Goal: Task Accomplishment & Management: Use online tool/utility

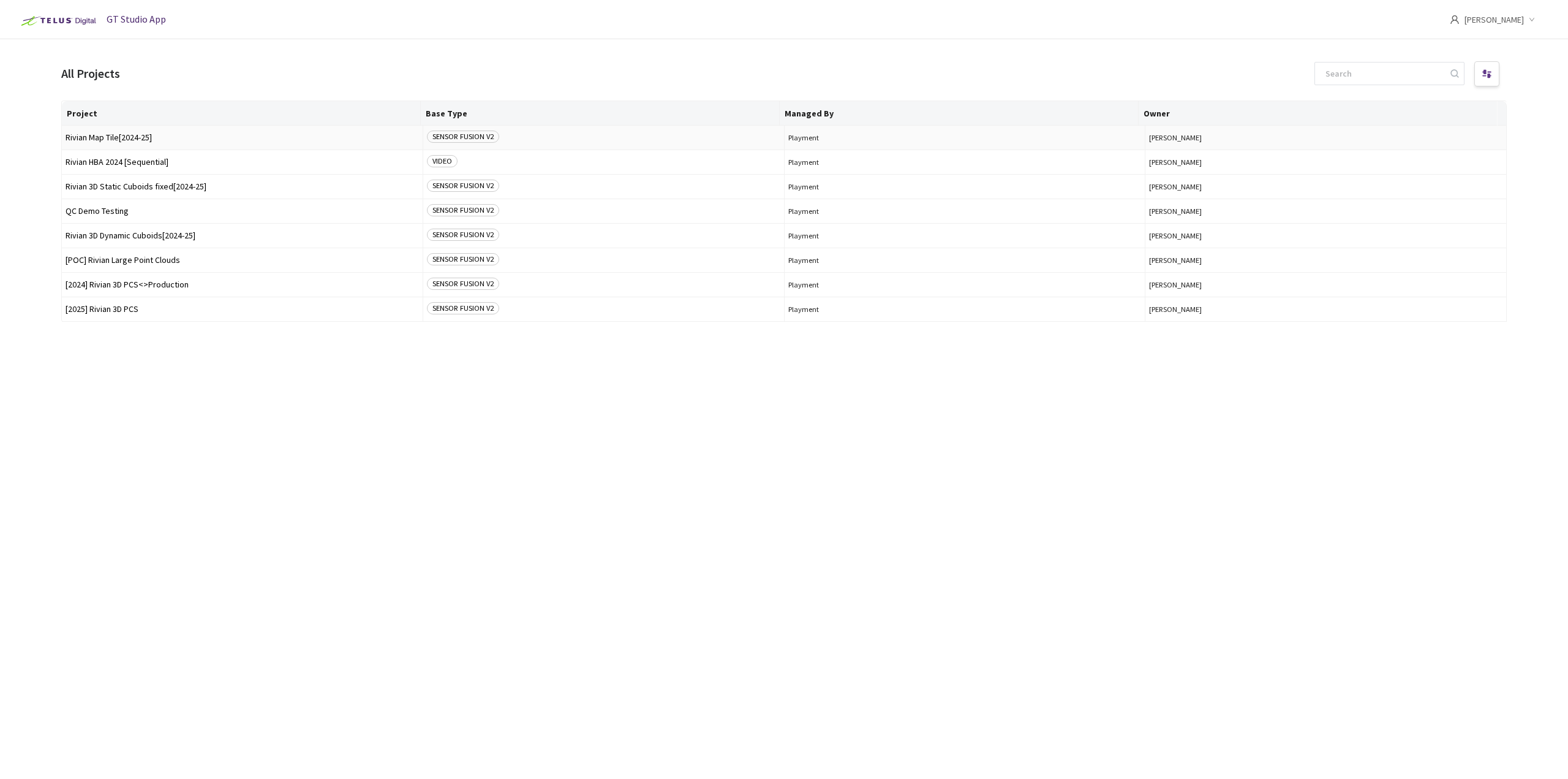
click at [243, 140] on span "Rivian Map Tile[2024-25]" at bounding box center [243, 137] width 354 height 9
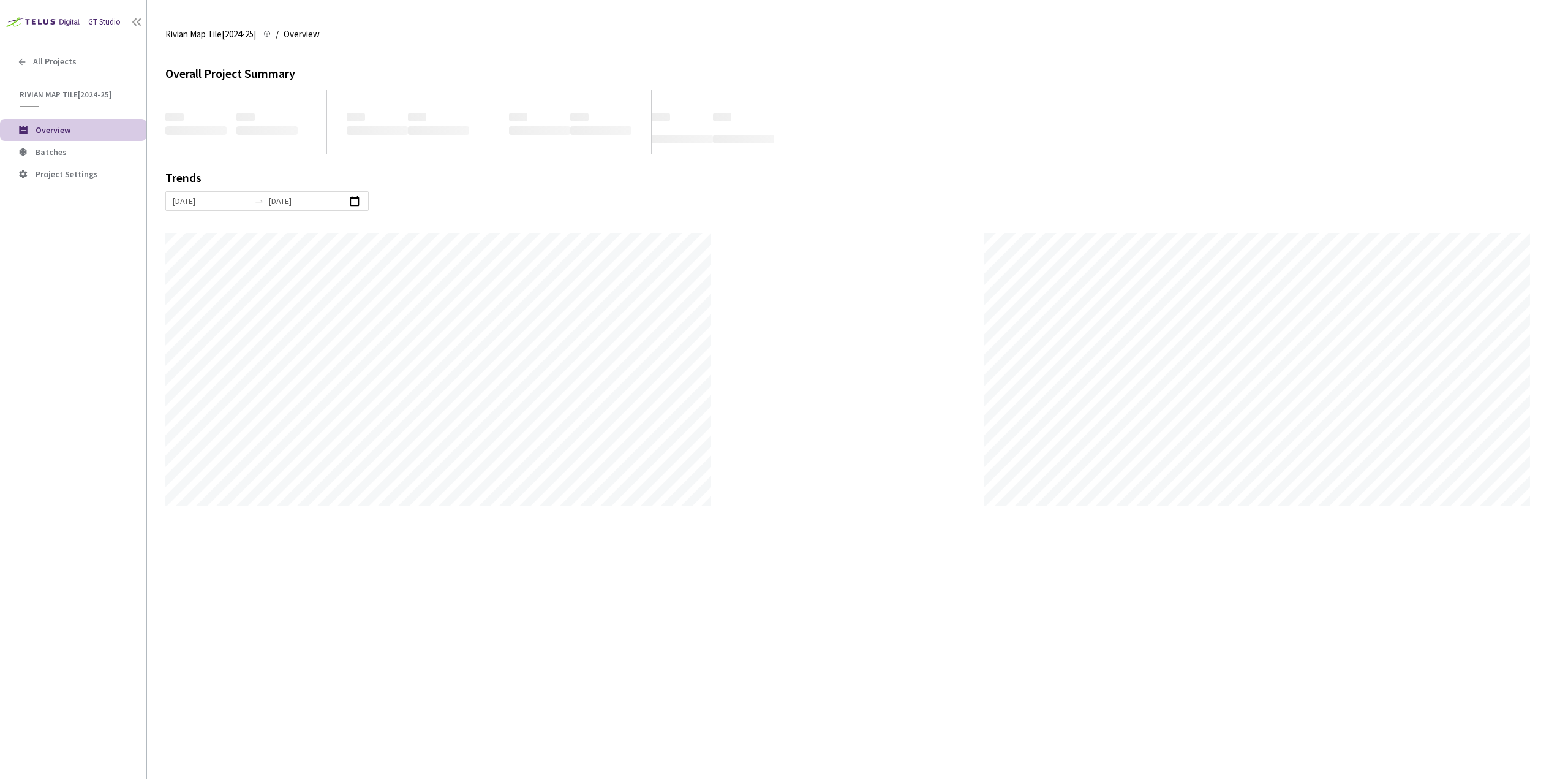
scroll to position [779, 1568]
click at [65, 152] on span "Batches" at bounding box center [86, 151] width 101 height 10
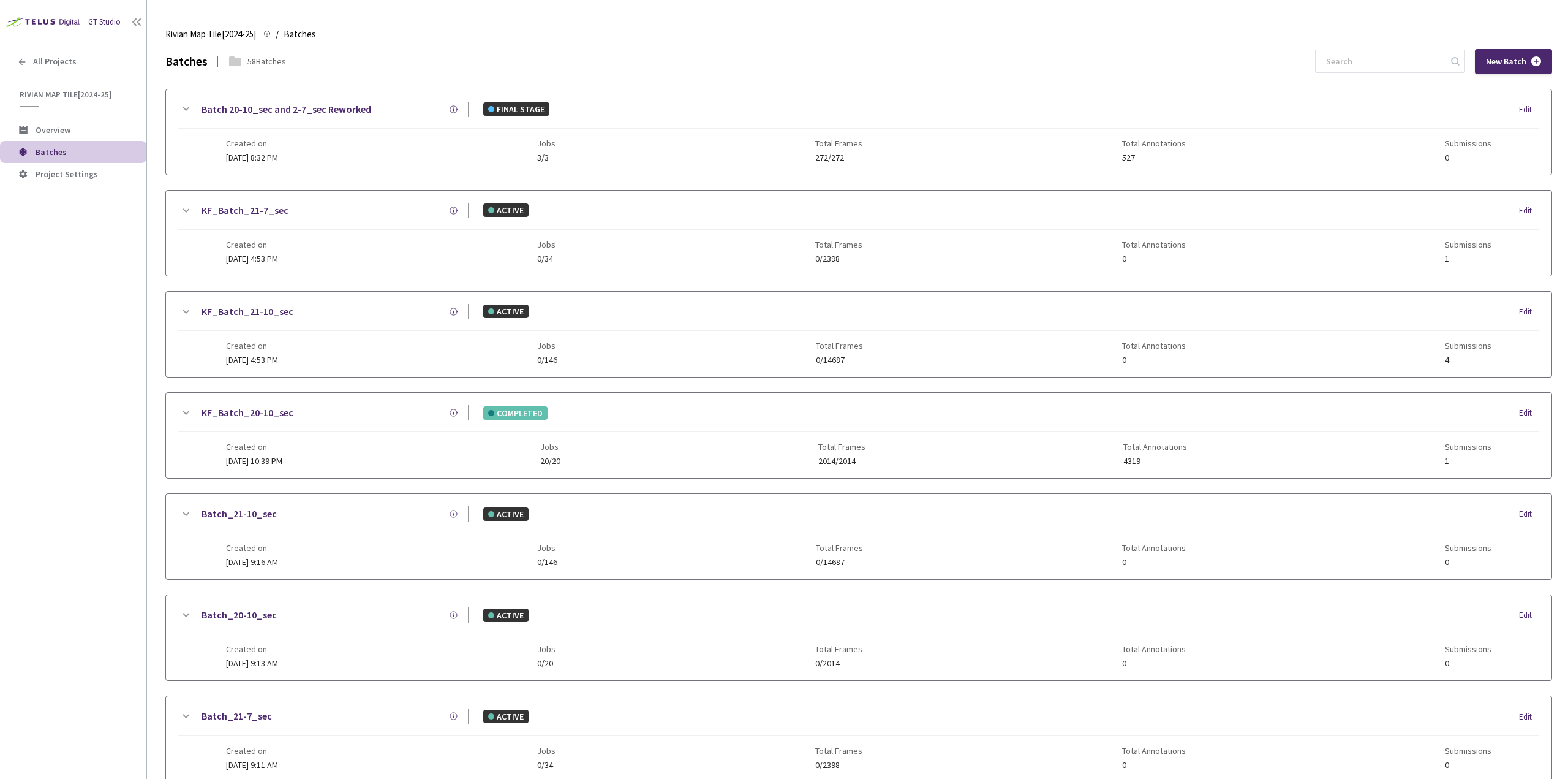
click at [0, 389] on div "GT Studio All Projects Rivian Map Tile[2024-25] Rivian Map Tile[2024-25] Overvi…" at bounding box center [73, 366] width 147 height 732
click at [0, 485] on div "GT Studio All Projects Rivian Map Tile[2024-25] Rivian Map Tile[2024-25] Overvi…" at bounding box center [73, 366] width 147 height 732
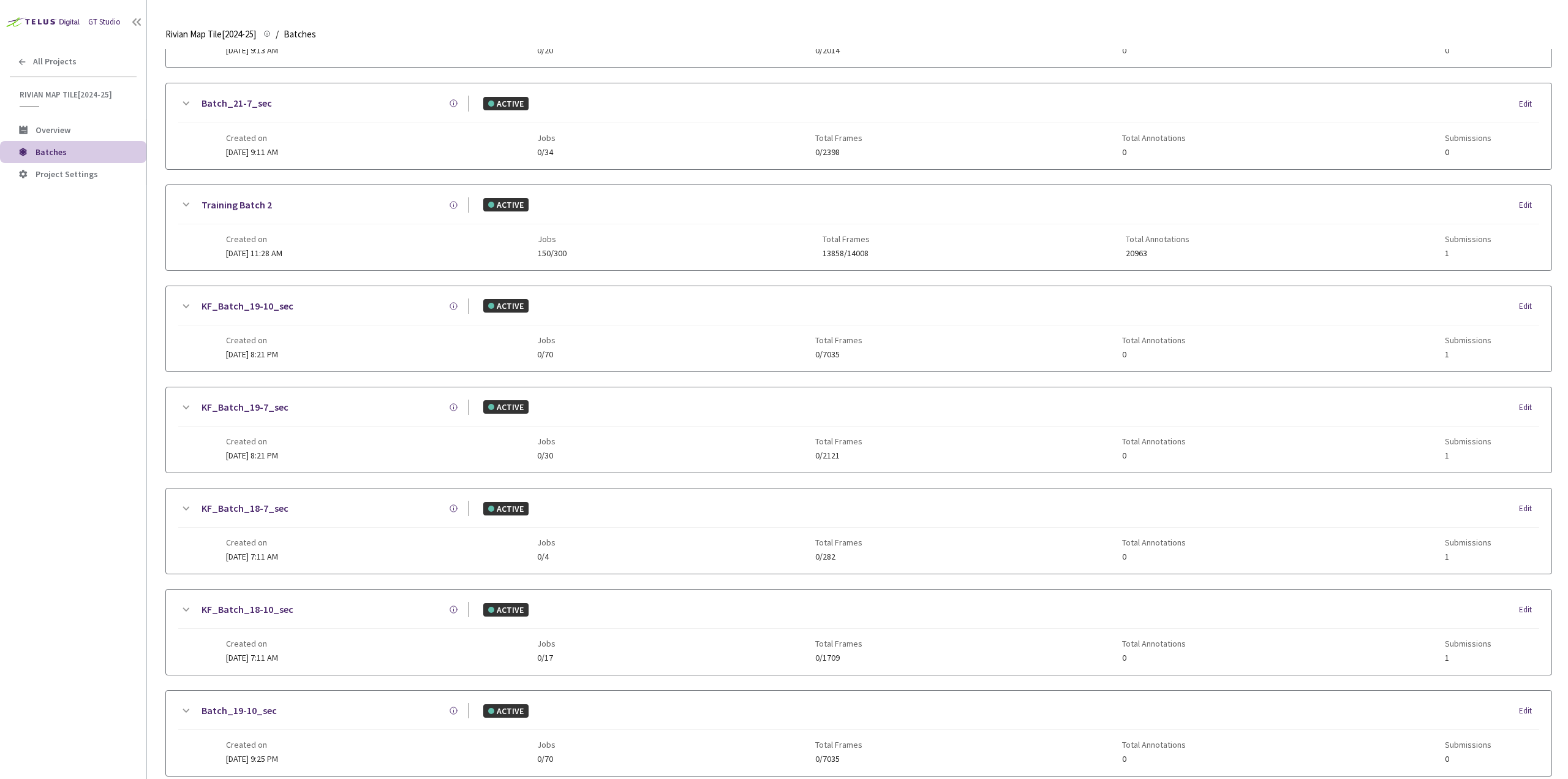
scroll to position [674, 0]
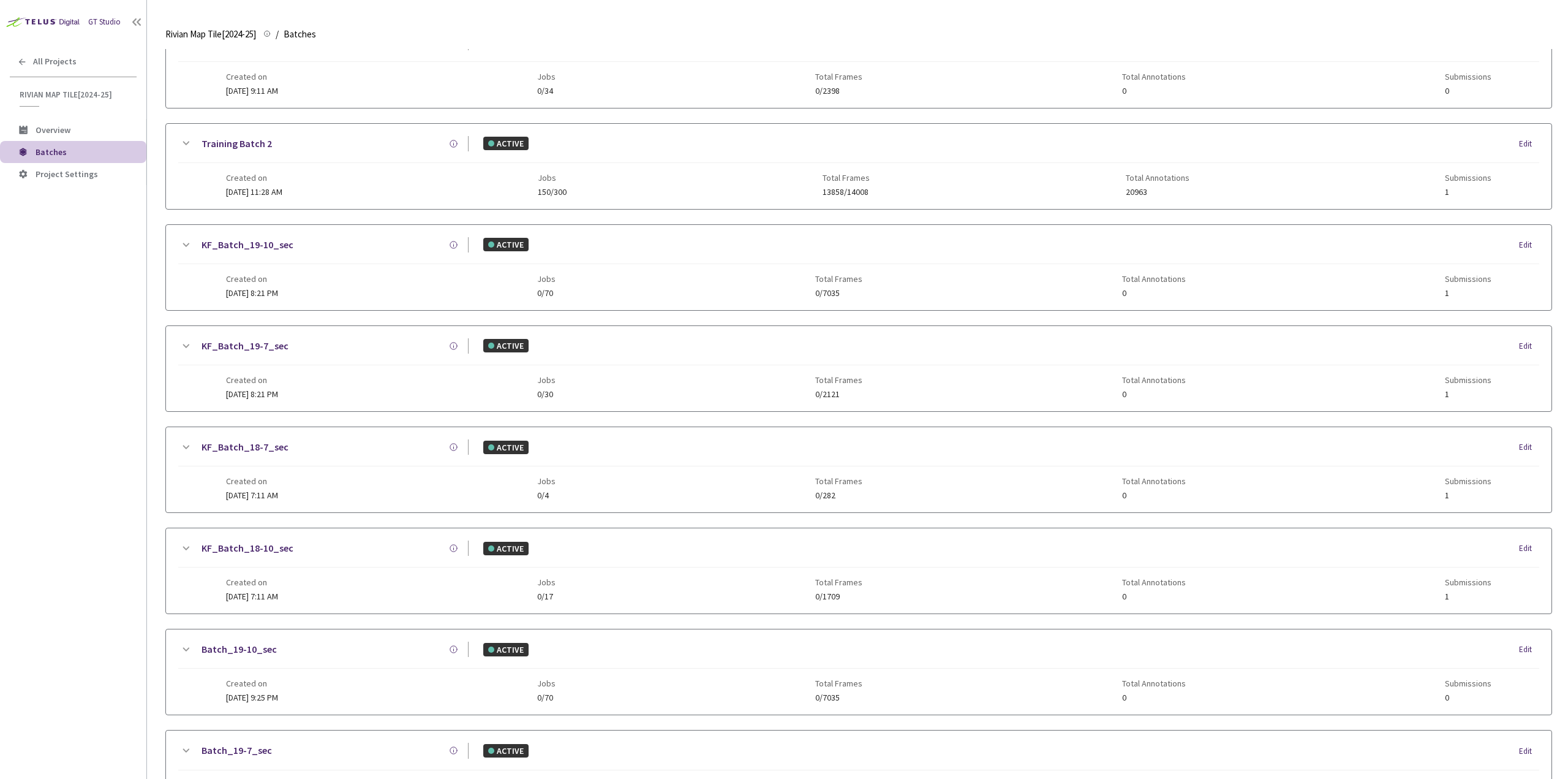
click at [323, 580] on div "Created on 20 Jun, 2025 at 7:11 AM Jobs 0/17 Total Frames 0/1709 Total Annotati…" at bounding box center [858, 584] width 1265 height 34
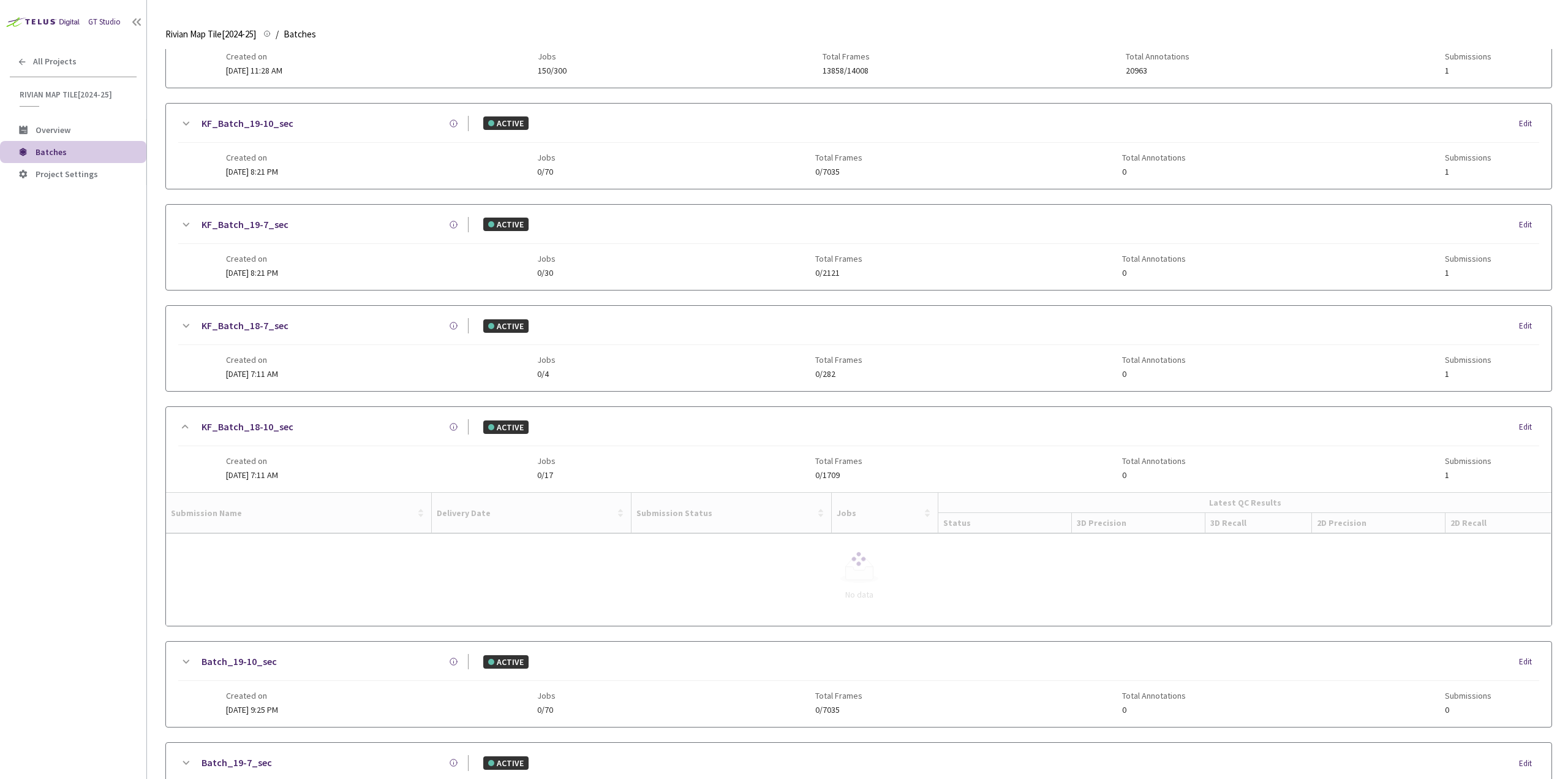
scroll to position [797, 0]
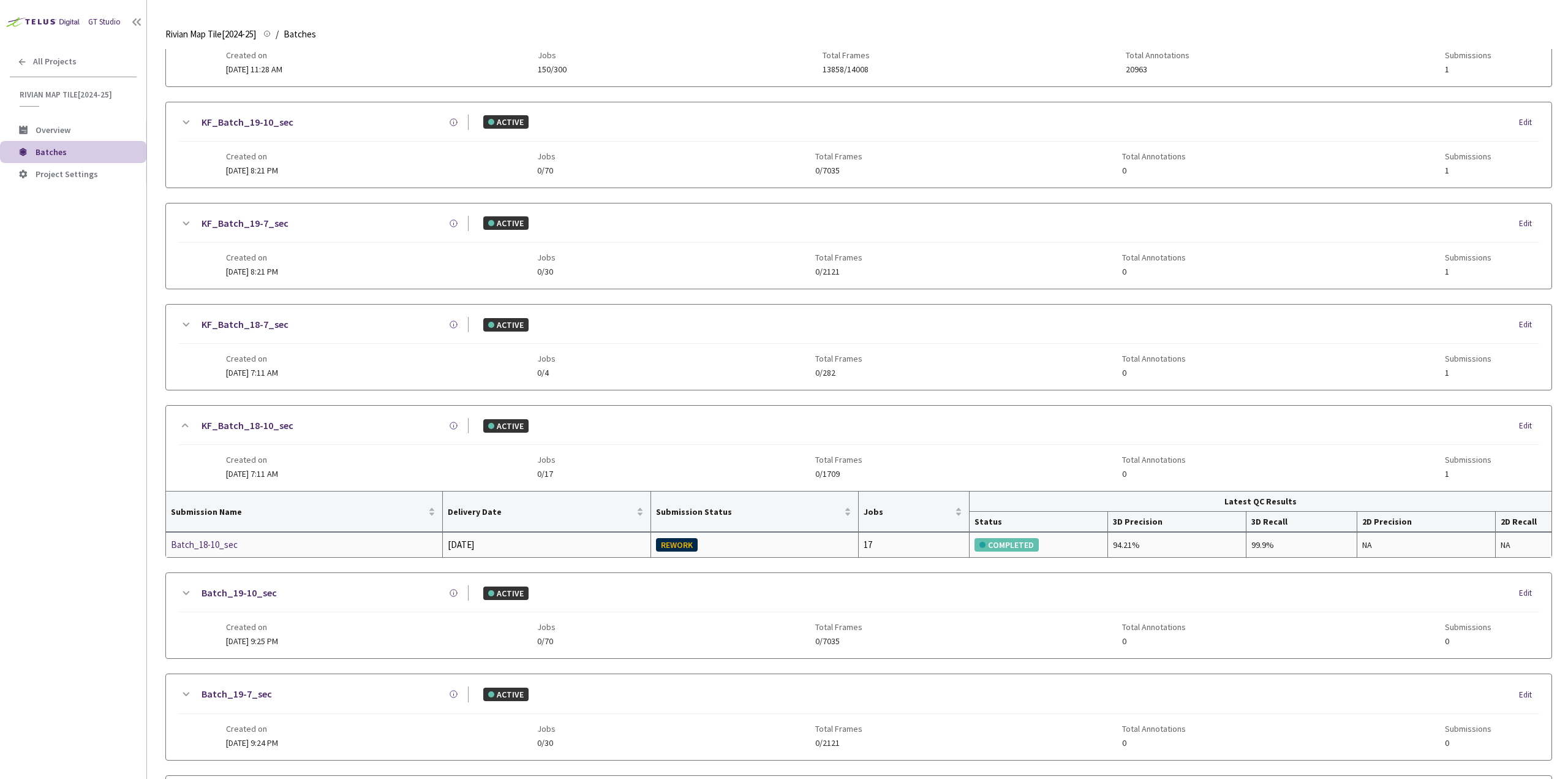
click at [255, 541] on div "Batch_18-10_sec" at bounding box center [236, 545] width 130 height 15
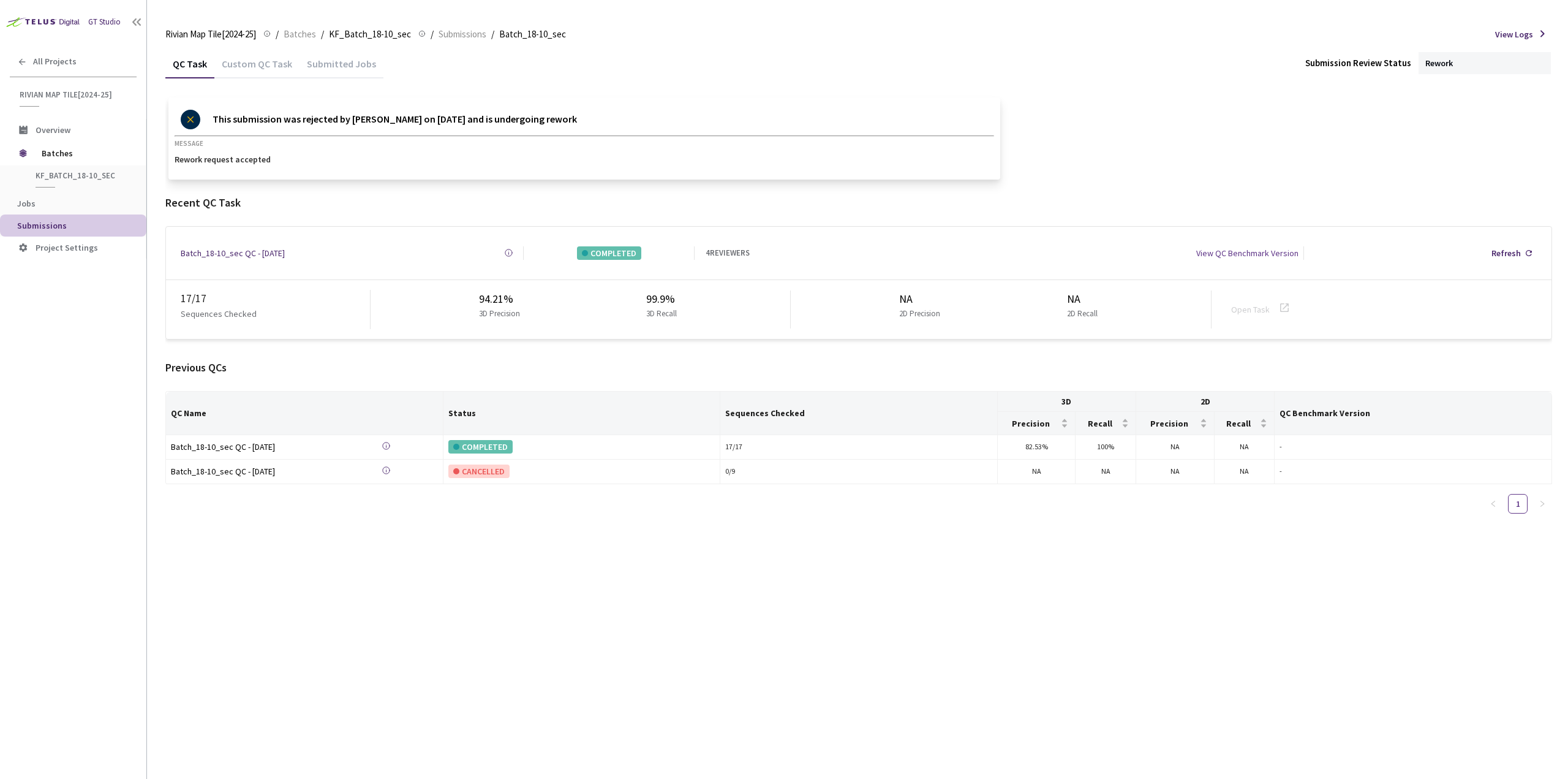
click at [60, 530] on div "GT Studio All Projects Rivian Map Tile[2024-25] Rivian Map Tile[2024-25] Overvi…" at bounding box center [73, 366] width 147 height 732
drag, startPoint x: 391, startPoint y: 115, endPoint x: 541, endPoint y: 116, distance: 150.0
click at [541, 116] on p "This submission was rejected by Nikhil Sheshkar on Aug 21, 2025 and is undergoi…" at bounding box center [394, 119] width 364 height 20
click at [333, 594] on div "QC Task Custom QC Task Submitted Jobs Submission Review Status Rework This subm…" at bounding box center [859, 414] width 1386 height 730
drag, startPoint x: 614, startPoint y: 119, endPoint x: 210, endPoint y: 127, distance: 404.1
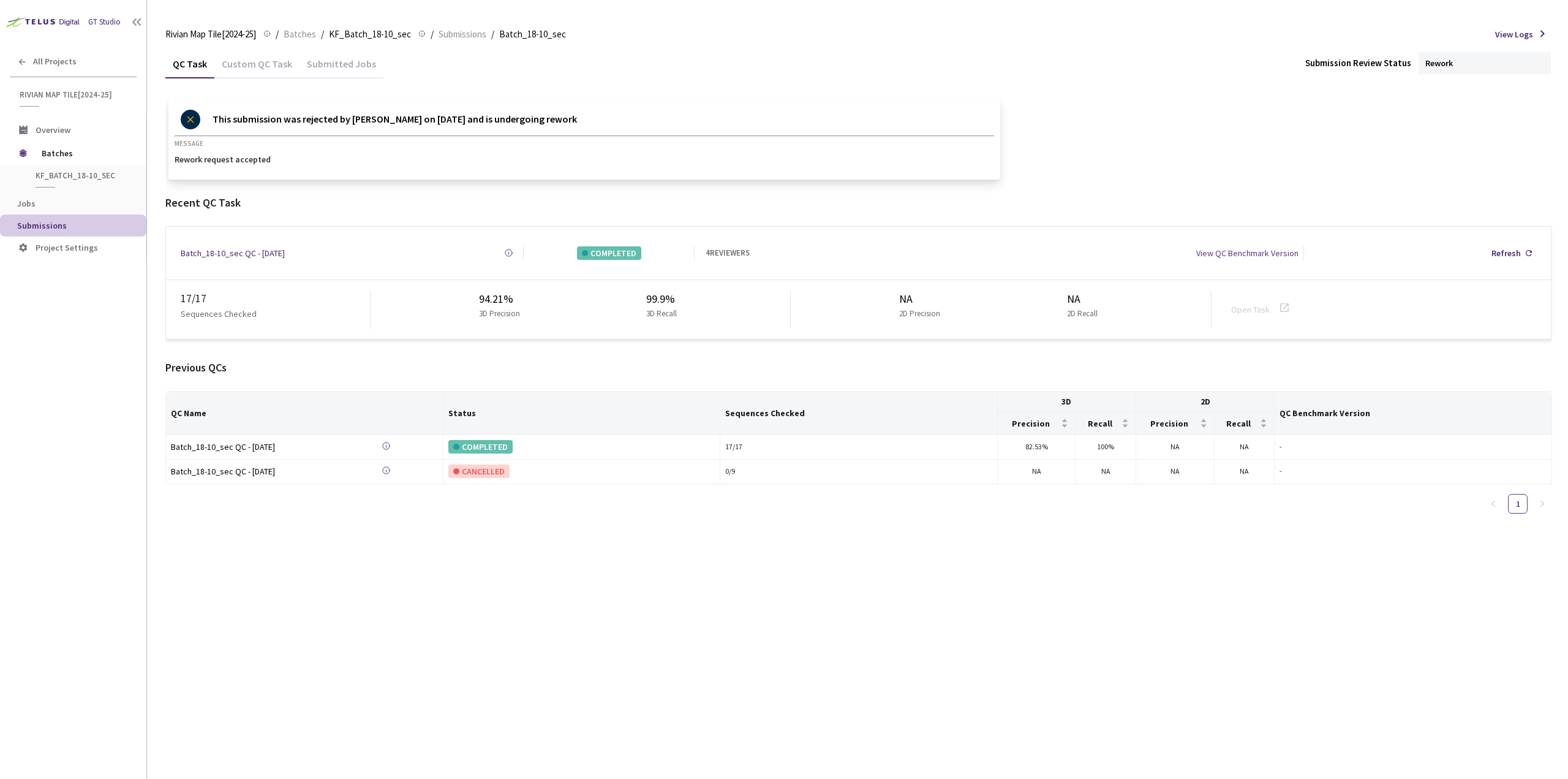
click at [210, 127] on div "This submission was rejected by Nikhil Sheshkar on Aug 21, 2025 and is undergoi…" at bounding box center [584, 138] width 832 height 82
click at [87, 552] on div "GT Studio All Projects Rivian Map Tile[2024-25] Rivian Map Tile[2024-25] Overvi…" at bounding box center [73, 366] width 147 height 732
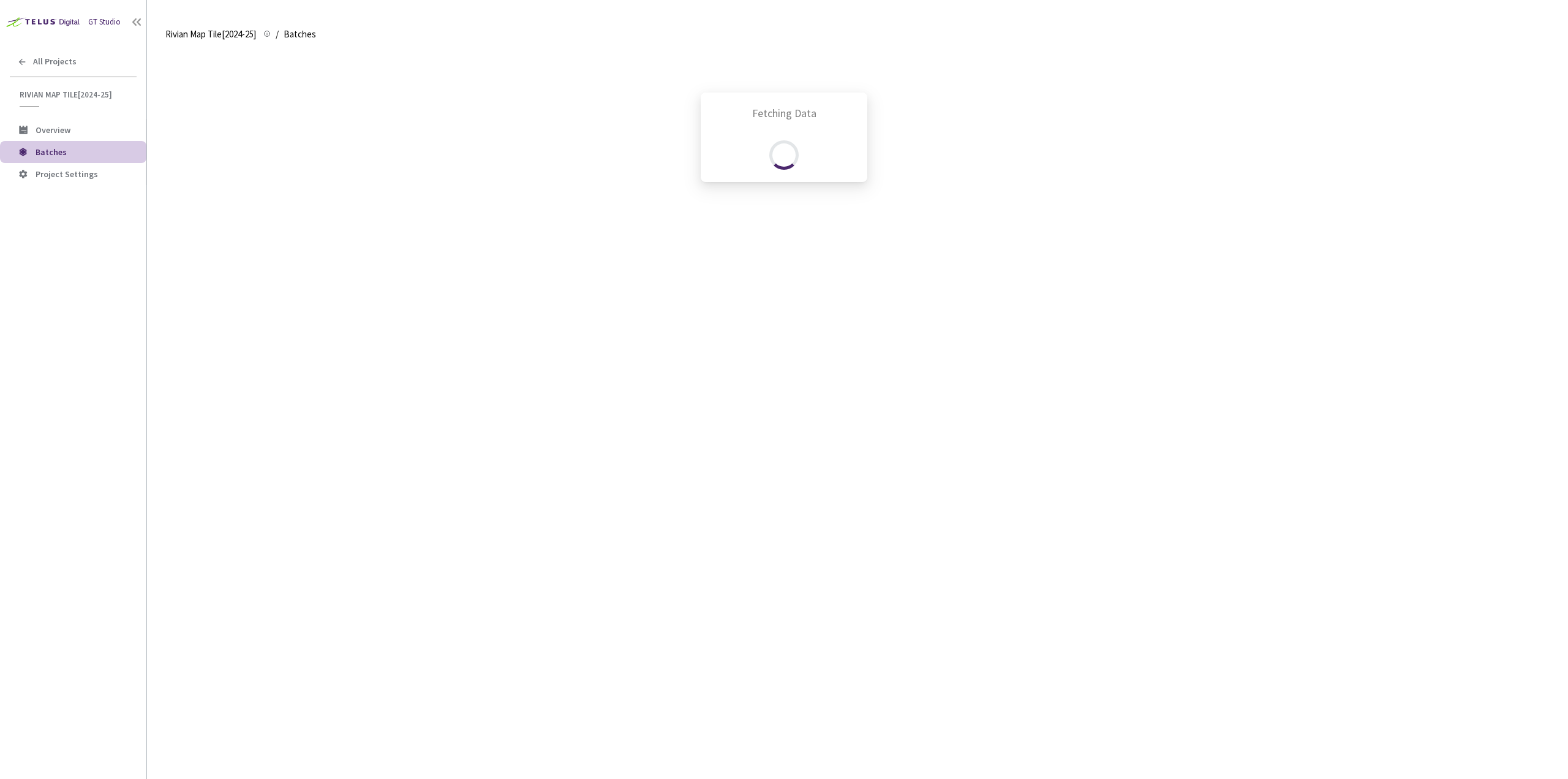
scroll to position [976, 0]
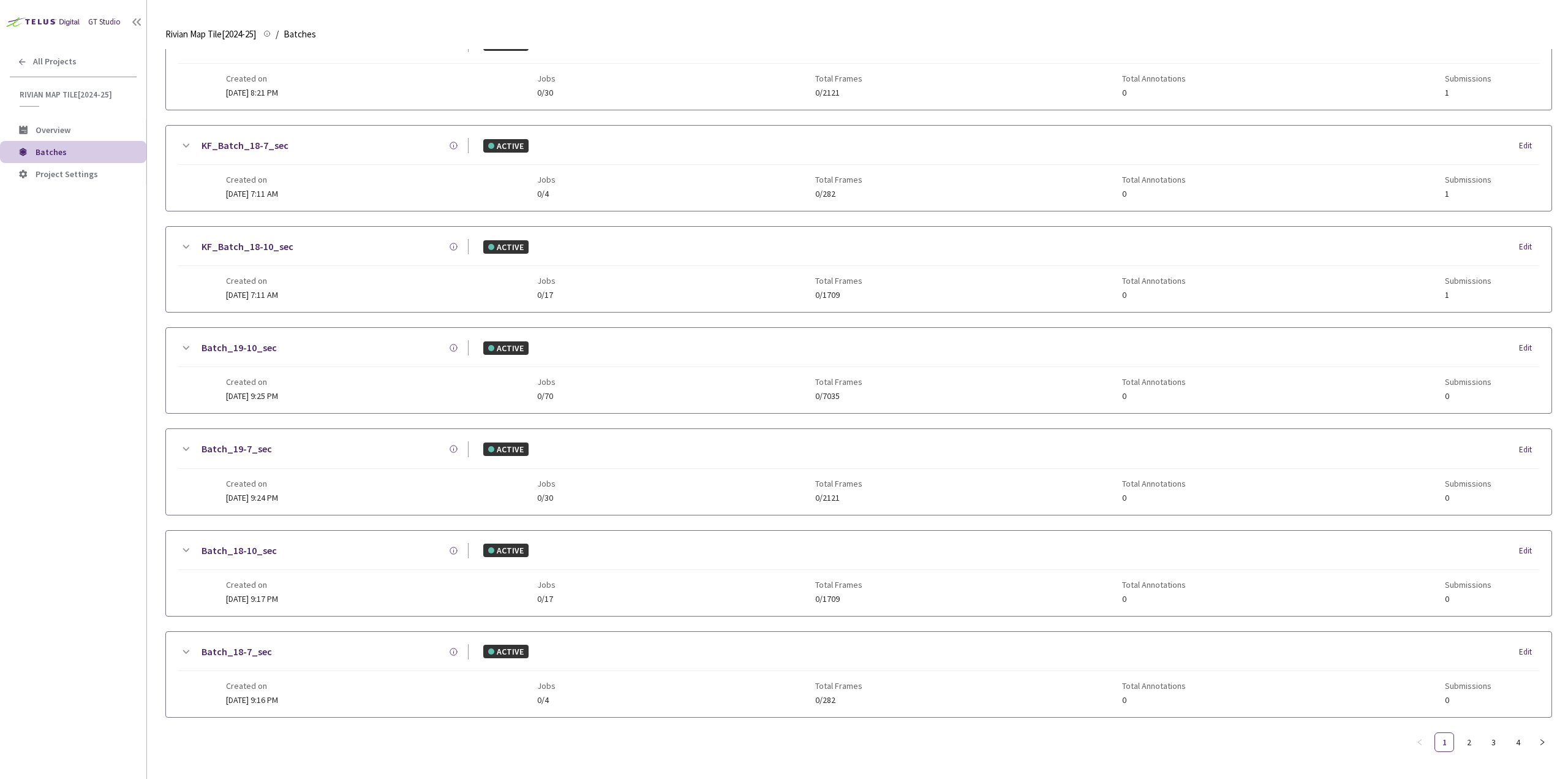
click at [3, 437] on div "GT Studio All Projects Rivian Map Tile[2024-25] Rivian Map Tile[2024-25] Overvi…" at bounding box center [73, 366] width 147 height 732
click at [1473, 735] on link "2" at bounding box center [1469, 742] width 19 height 19
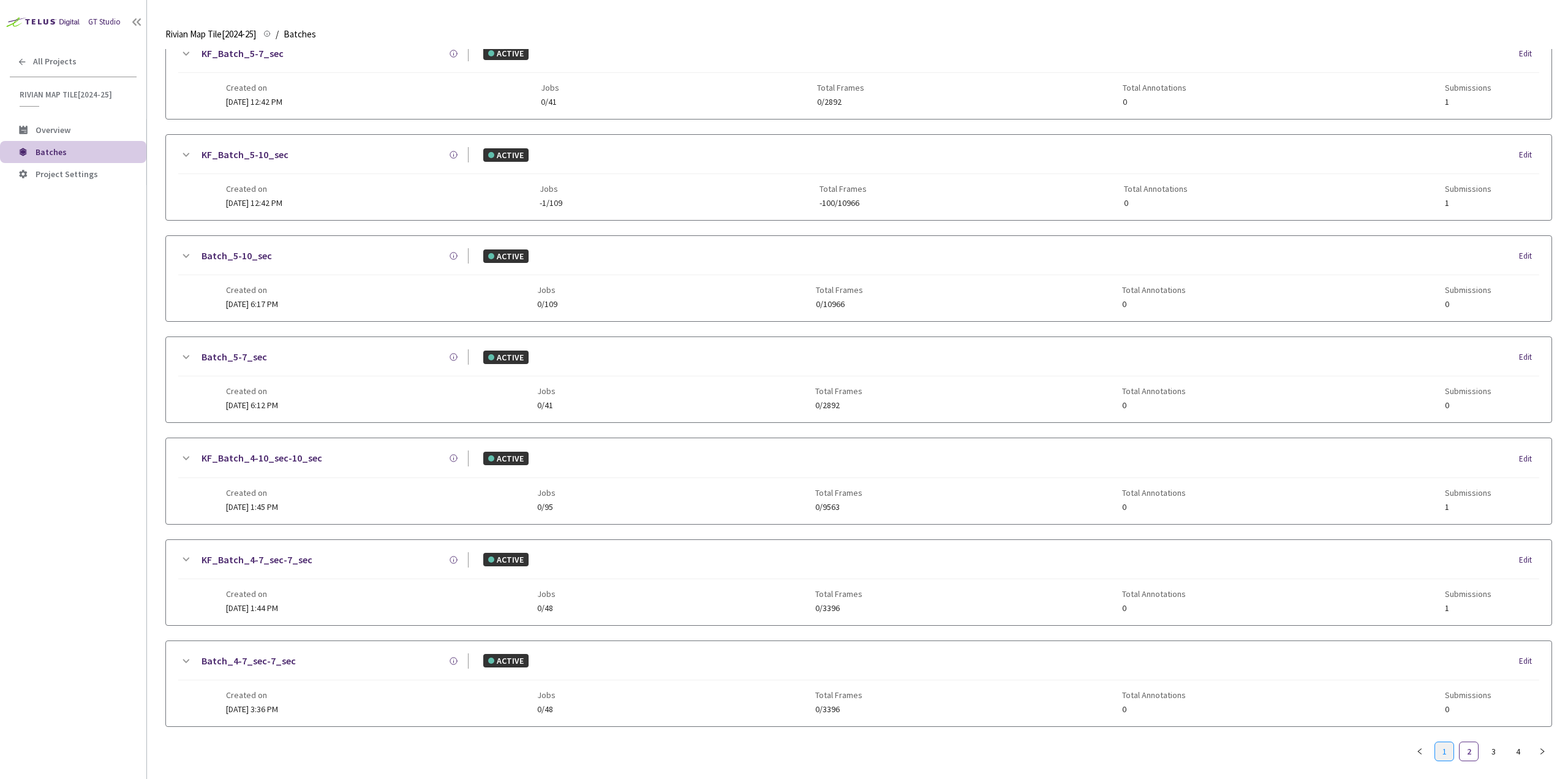
click at [1446, 742] on link "1" at bounding box center [1445, 752] width 19 height 19
click at [0, 346] on div "GT Studio All Projects Rivian Map Tile[2024-25] Rivian Map Tile[2024-25] Overvi…" at bounding box center [73, 366] width 147 height 732
click at [349, 556] on div "Batch_18-10_sec" at bounding box center [330, 560] width 276 height 15
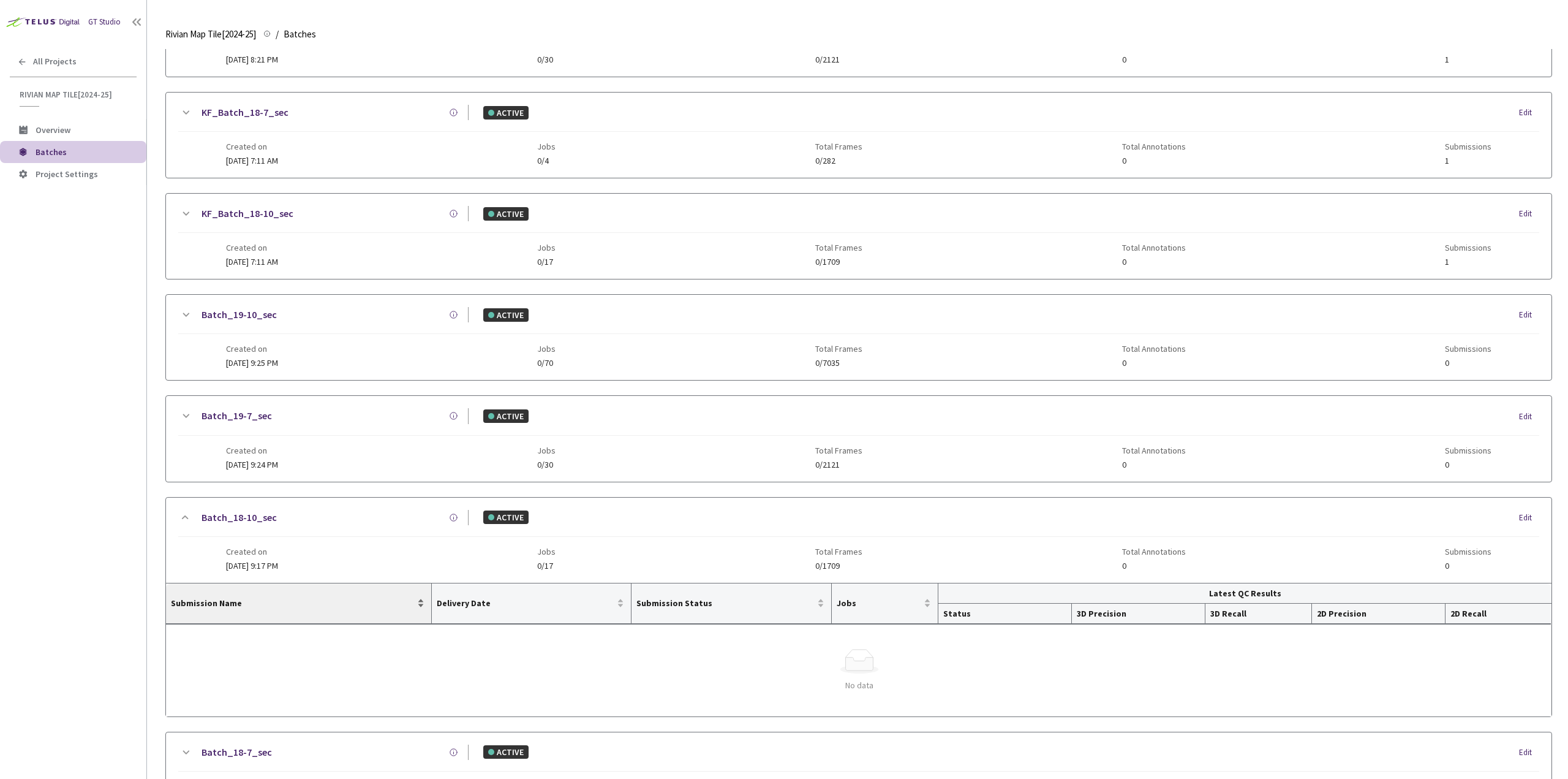
scroll to position [1027, 0]
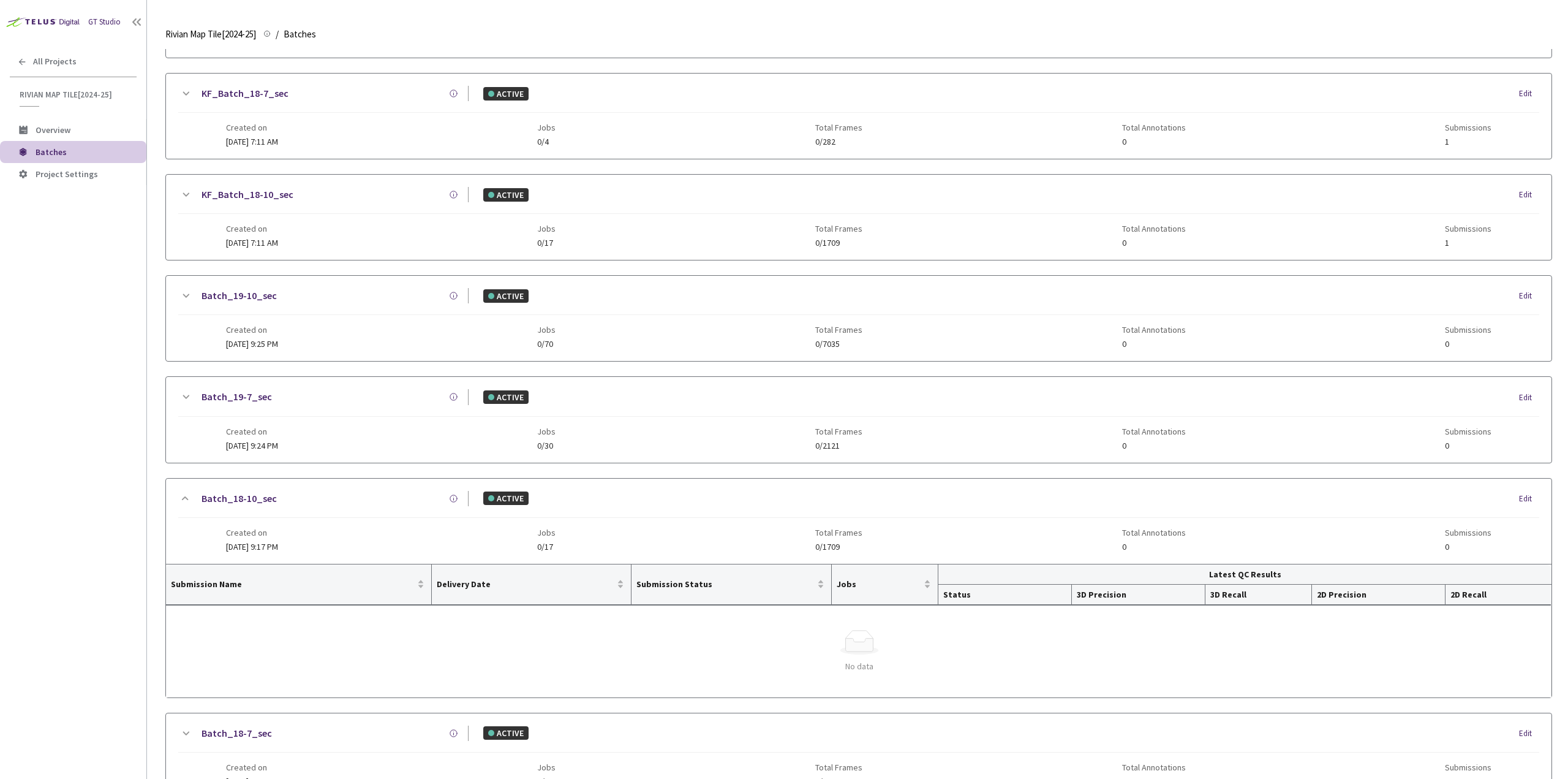
click at [344, 491] on div "Batch_18-10_sec" at bounding box center [330, 499] width 276 height 15
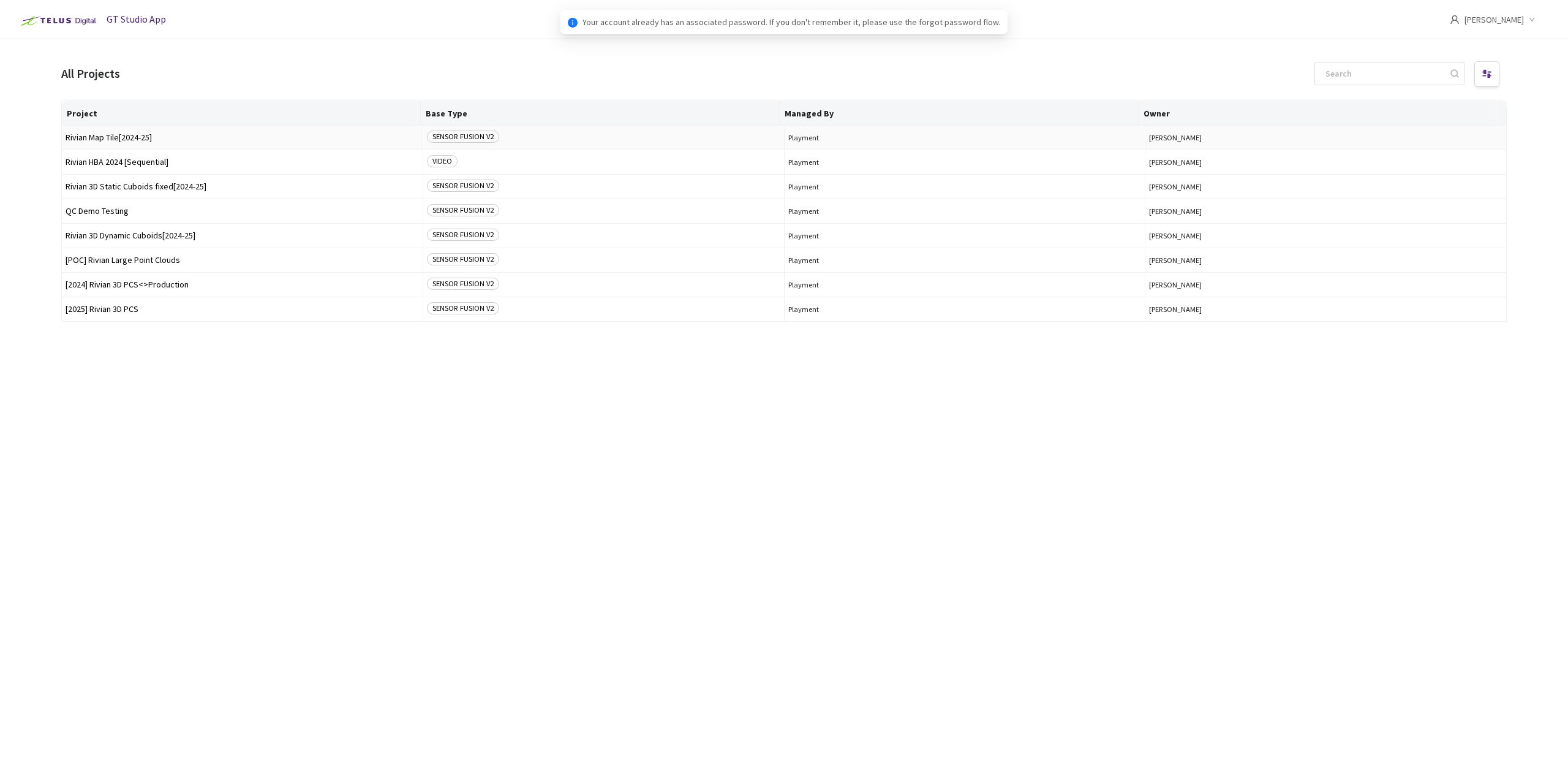
click at [179, 135] on span "Rivian Map Tile[2024-25]" at bounding box center [243, 137] width 354 height 9
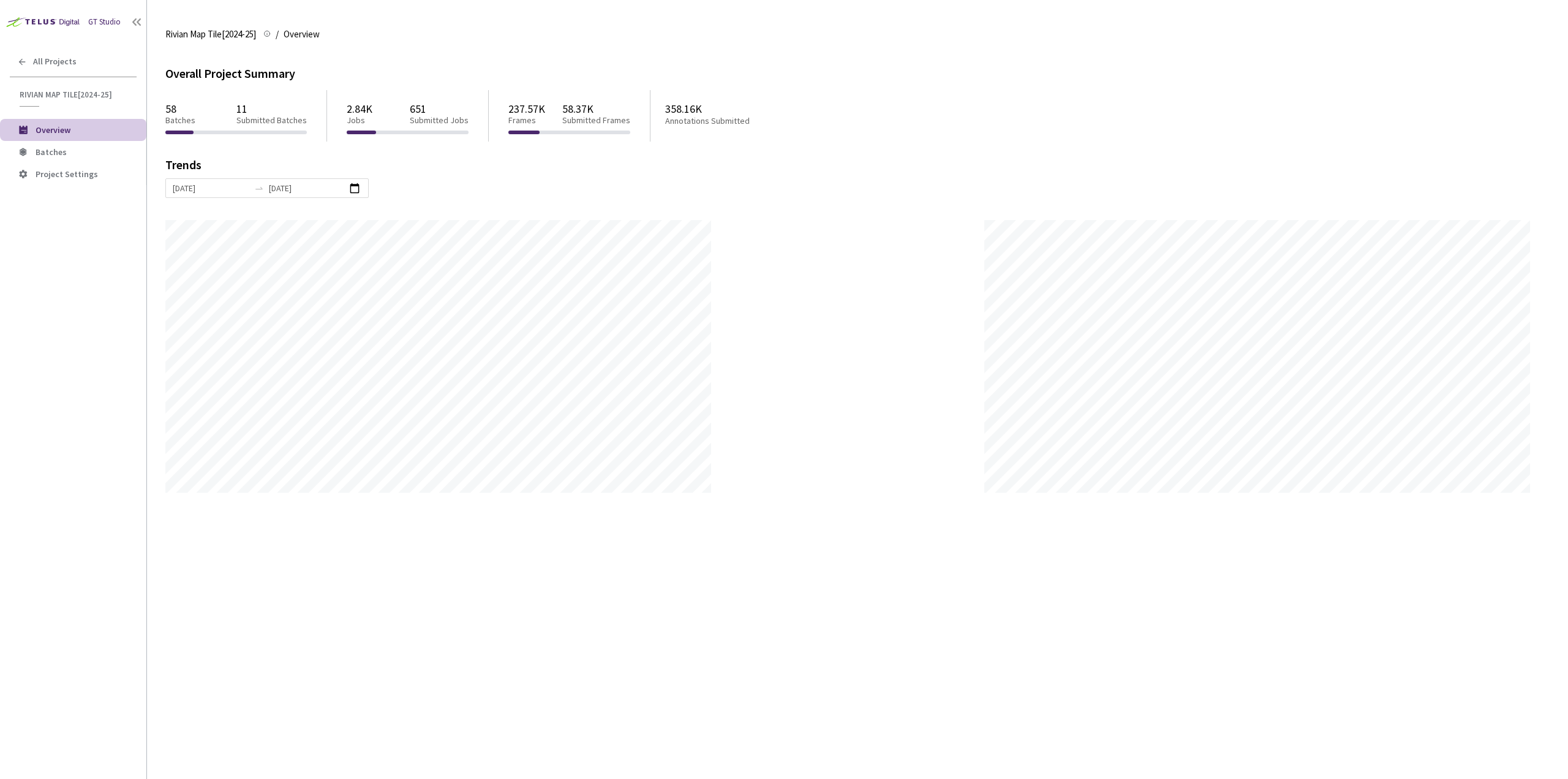
scroll to position [779, 1568]
click at [98, 167] on li "Project Settings" at bounding box center [73, 173] width 147 height 22
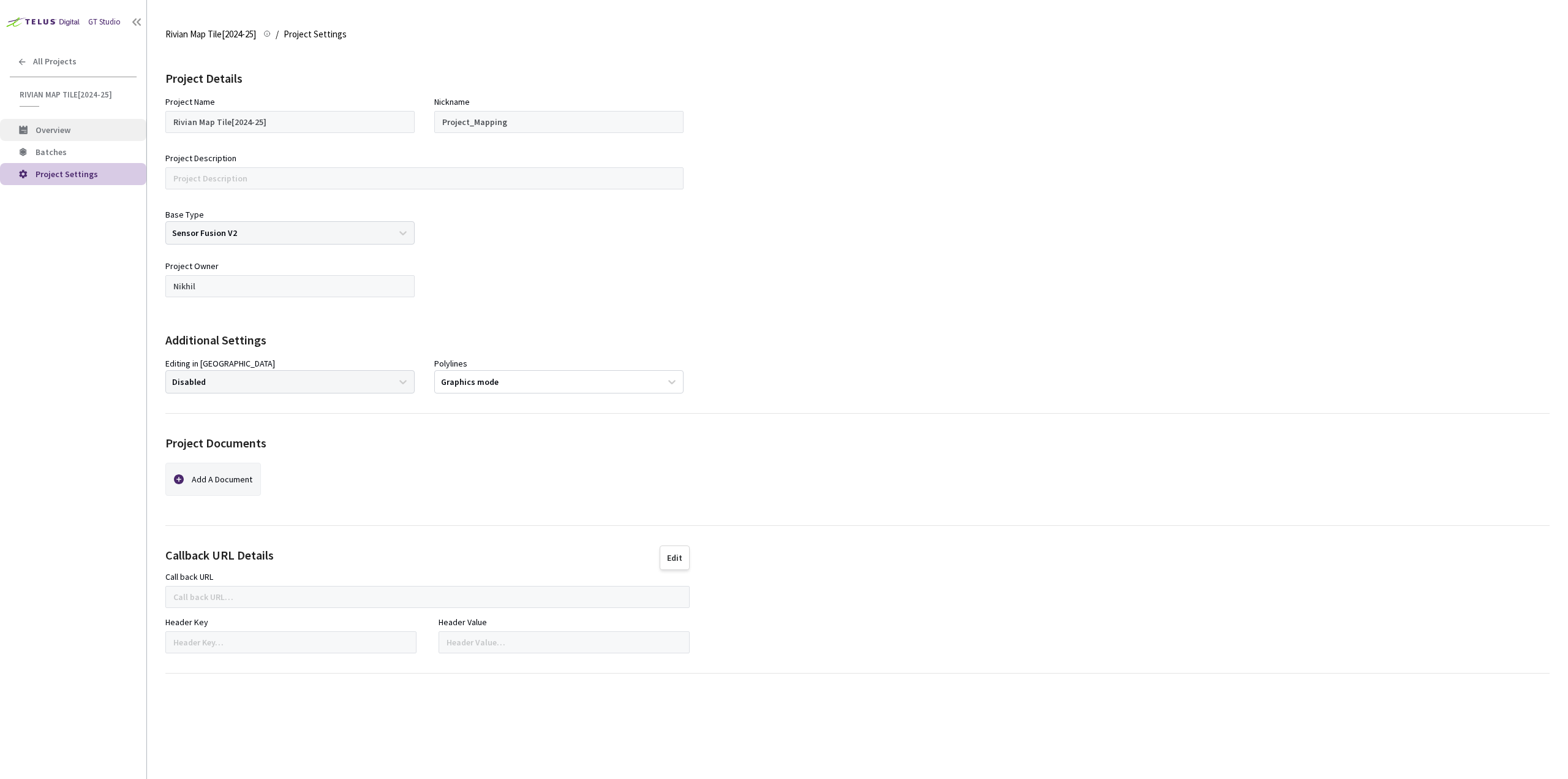
click at [66, 139] on li "Overview" at bounding box center [73, 129] width 147 height 22
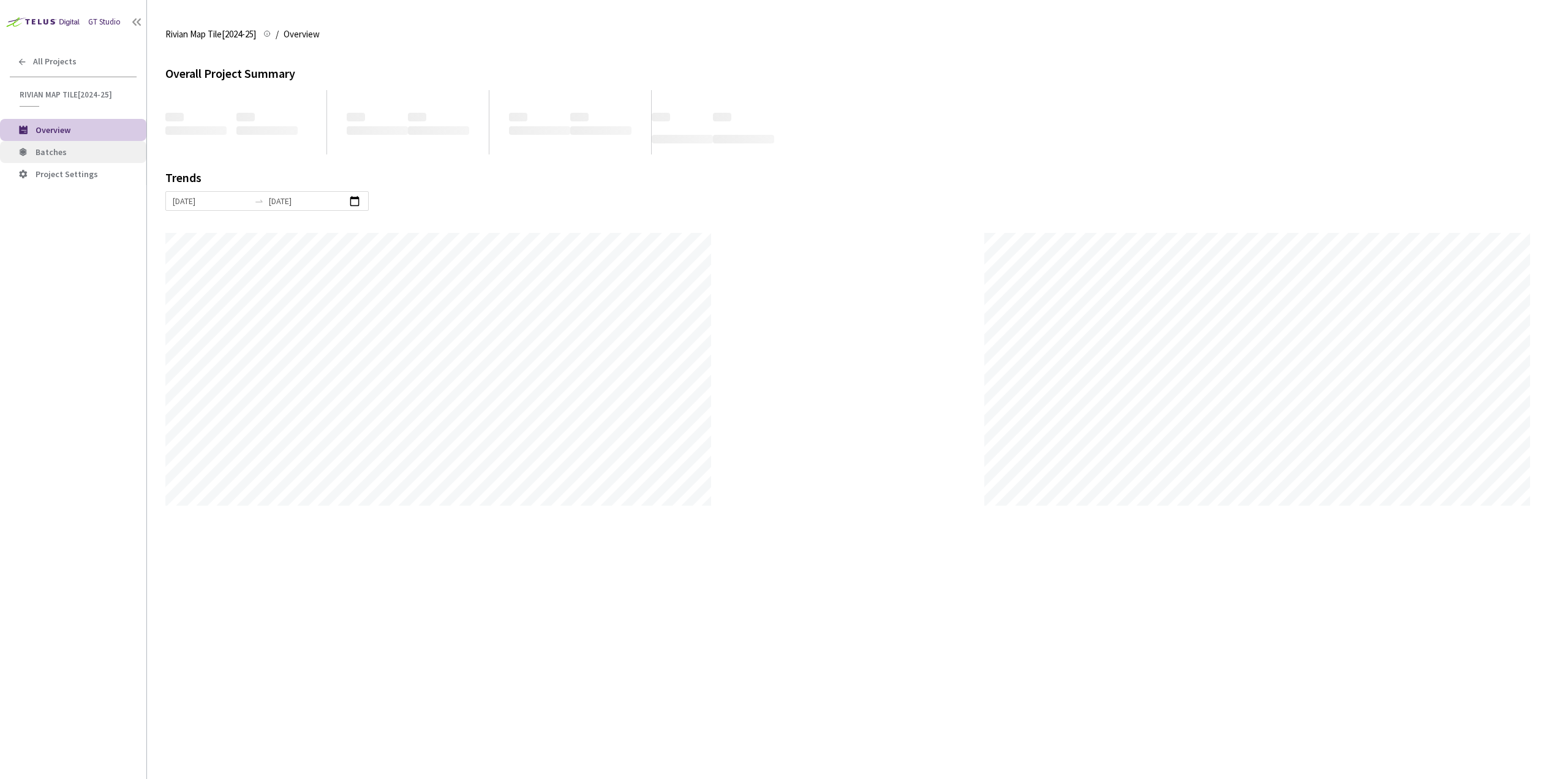
scroll to position [779, 1568]
click at [70, 145] on li "Batches" at bounding box center [73, 151] width 147 height 22
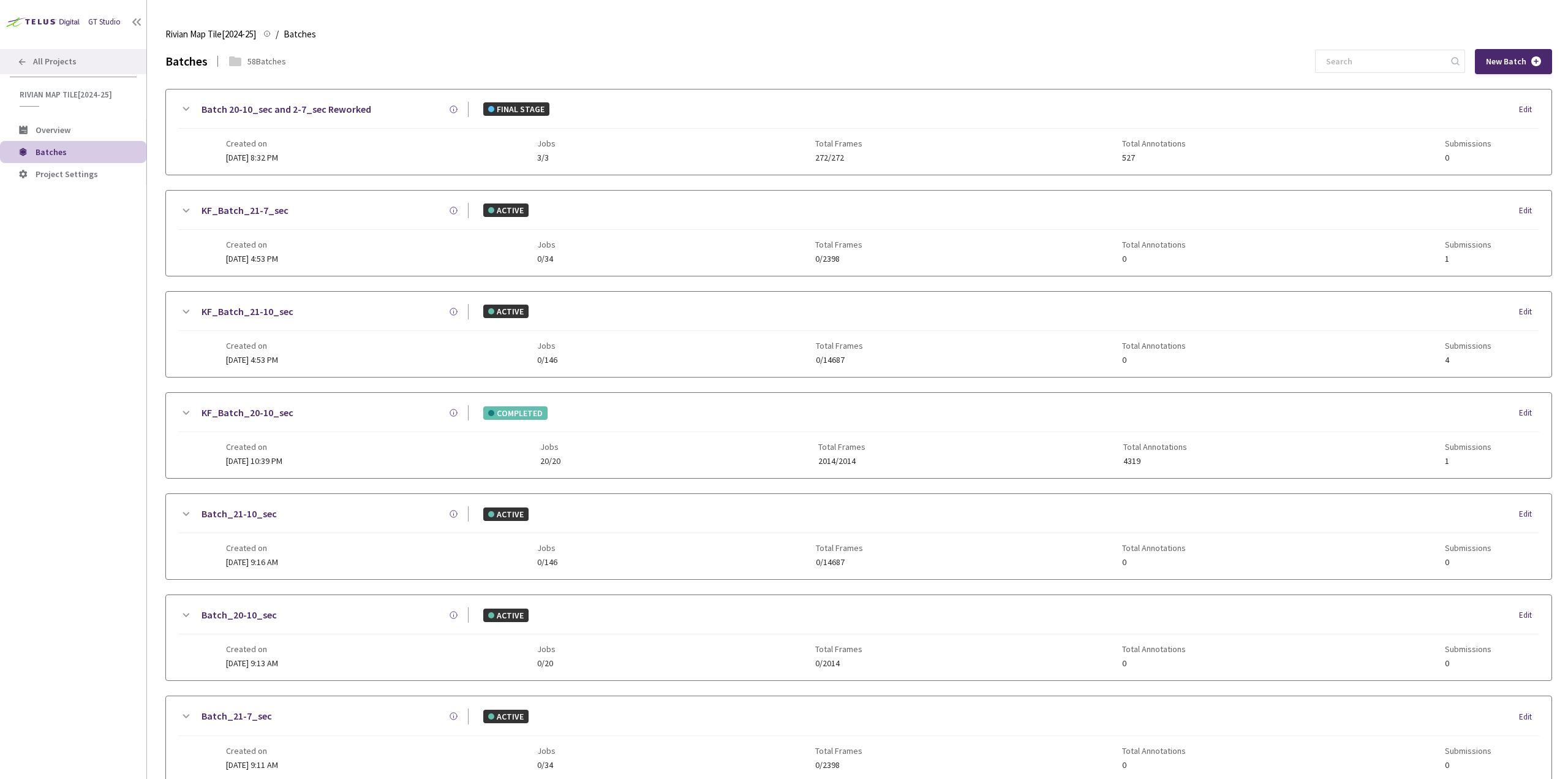
click at [22, 58] on icon at bounding box center [22, 62] width 9 height 9
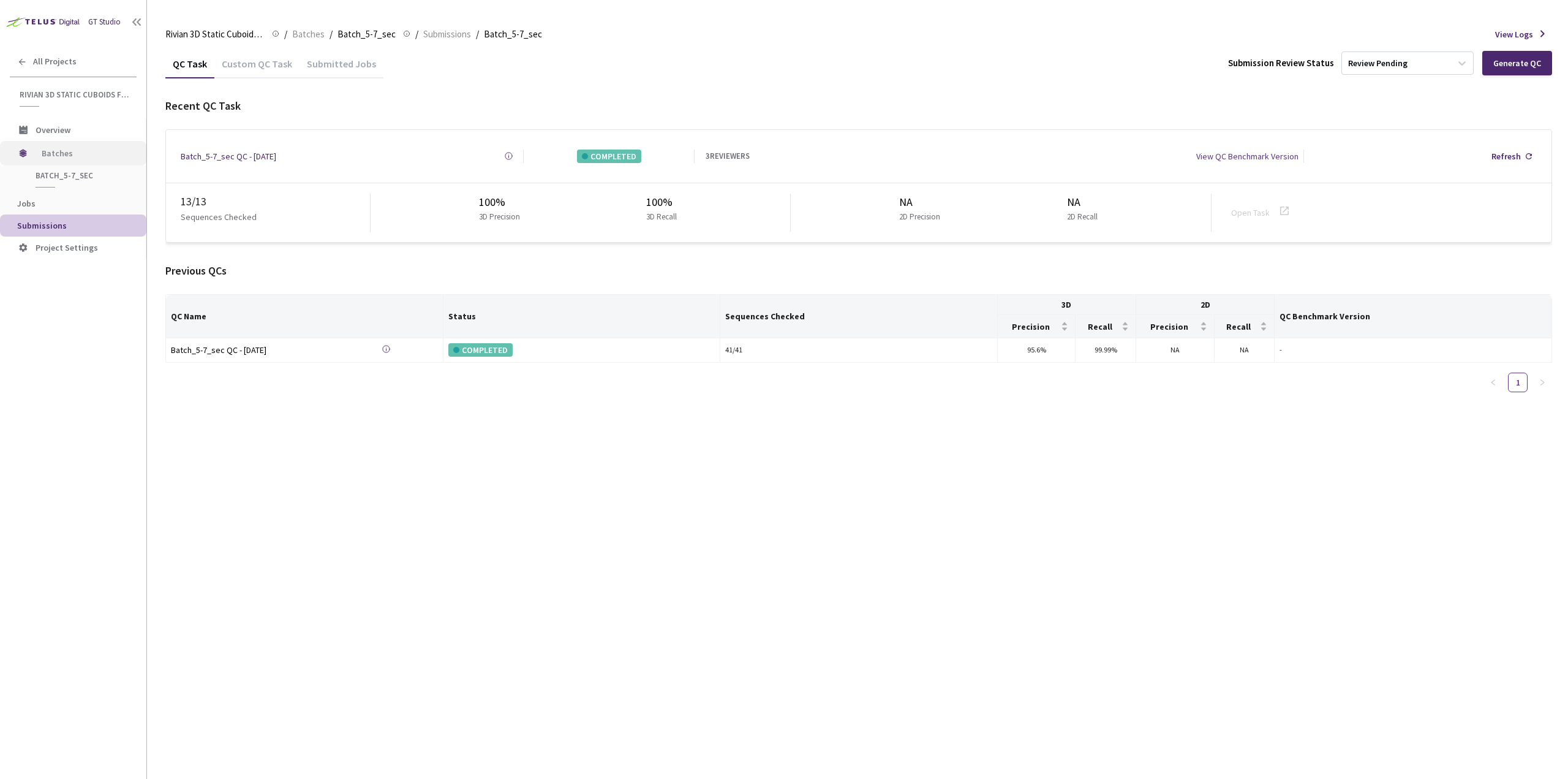
click at [77, 152] on span "Batches" at bounding box center [83, 153] width 84 height 24
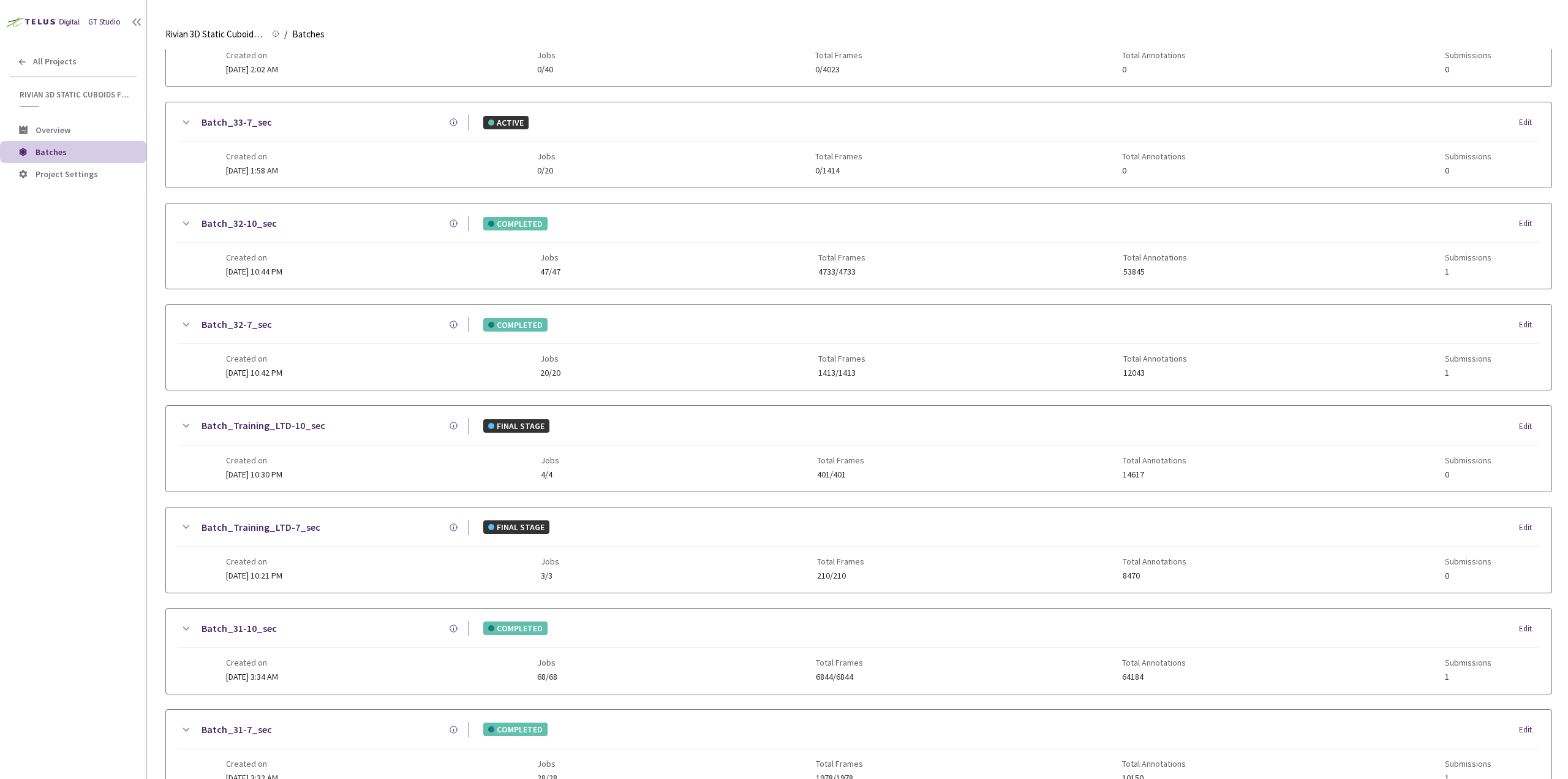
scroll to position [118, 0]
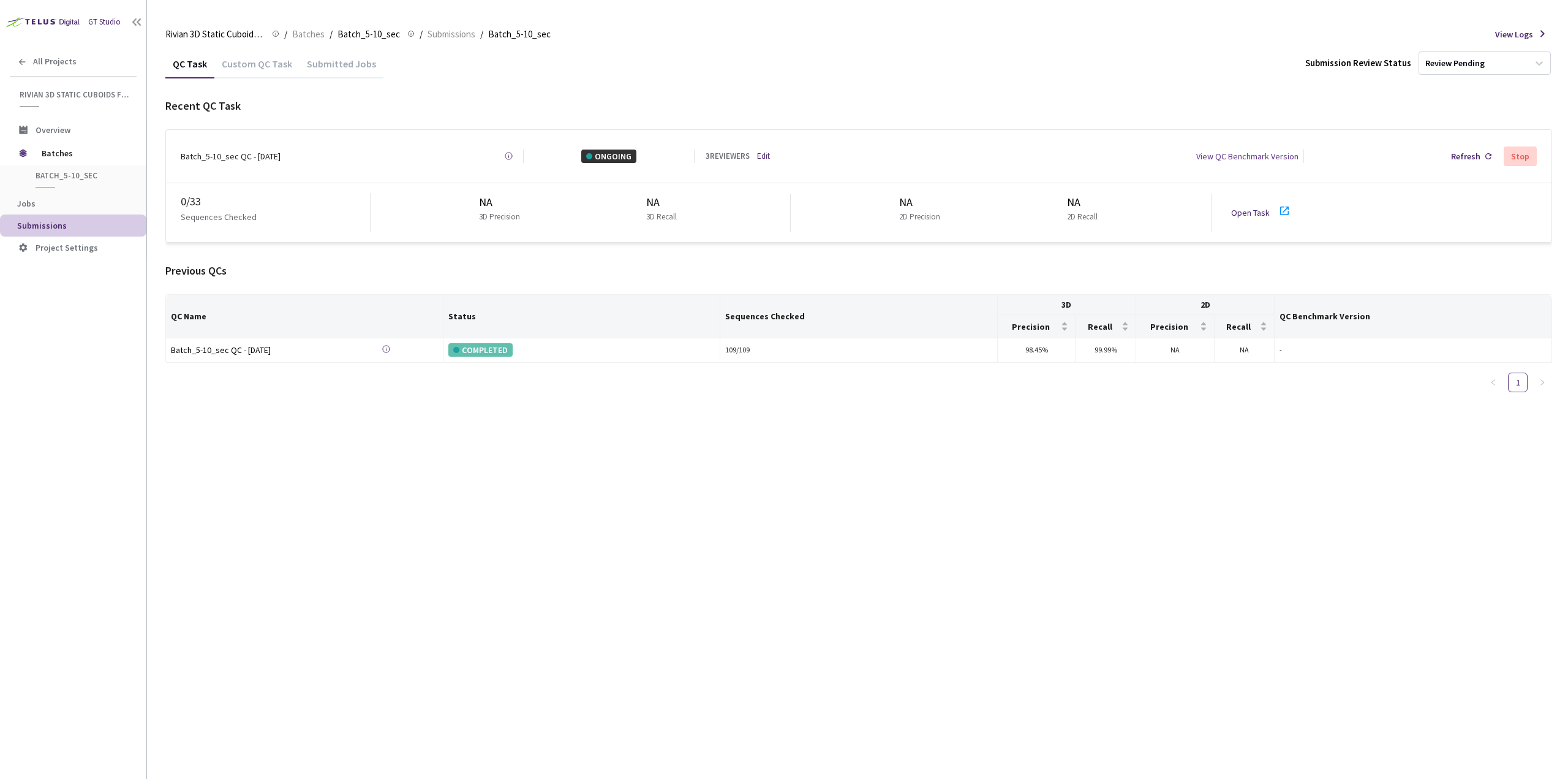
click at [1253, 207] on link "Open Task" at bounding box center [1250, 213] width 39 height 11
